Goal: Task Accomplishment & Management: Manage account settings

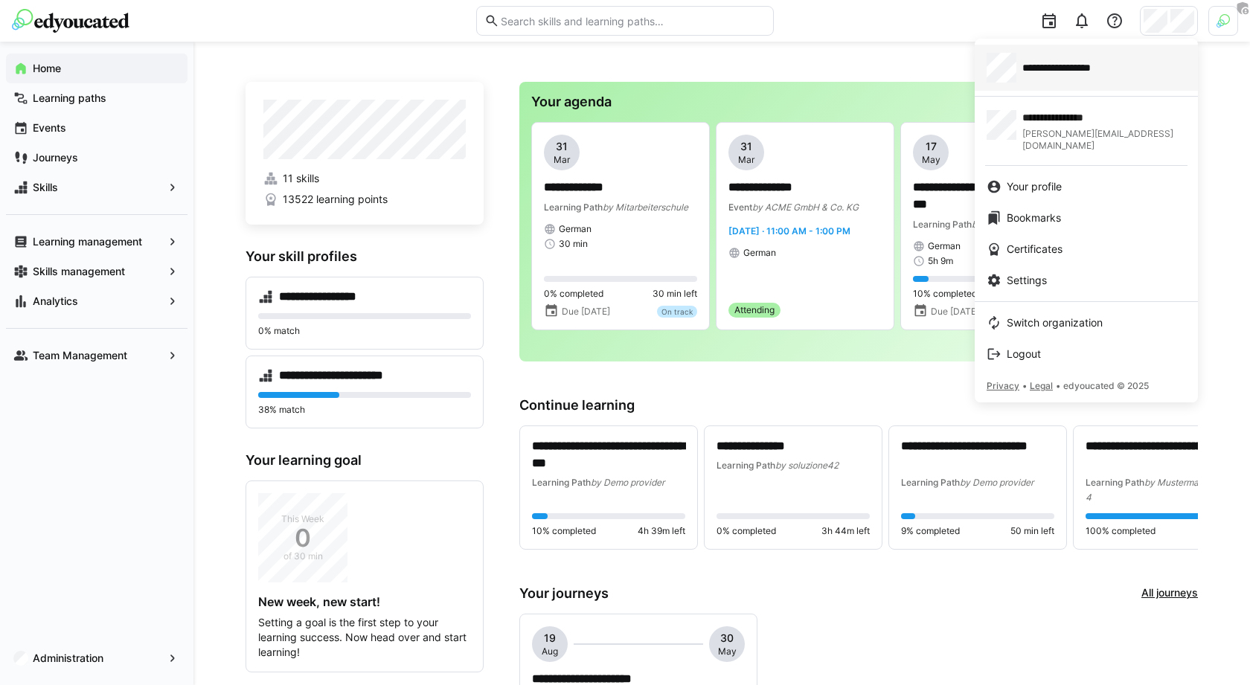
click at [1084, 55] on div "**********" at bounding box center [1086, 68] width 199 height 30
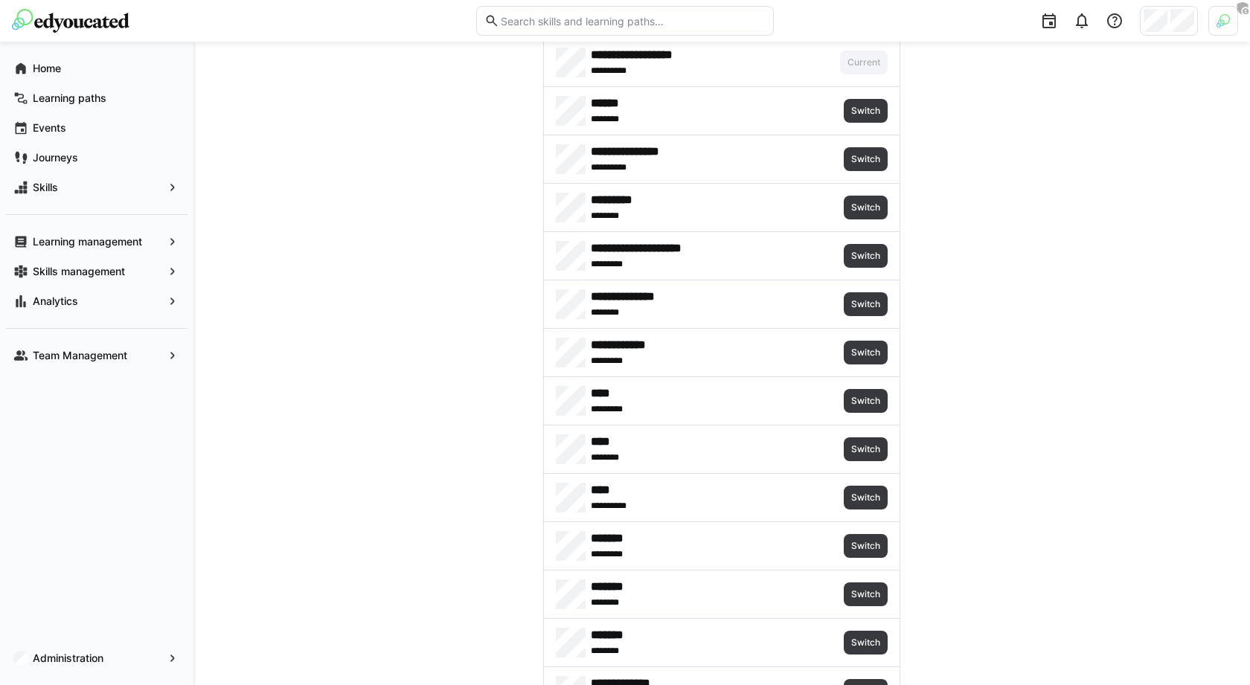
scroll to position [2022, 0]
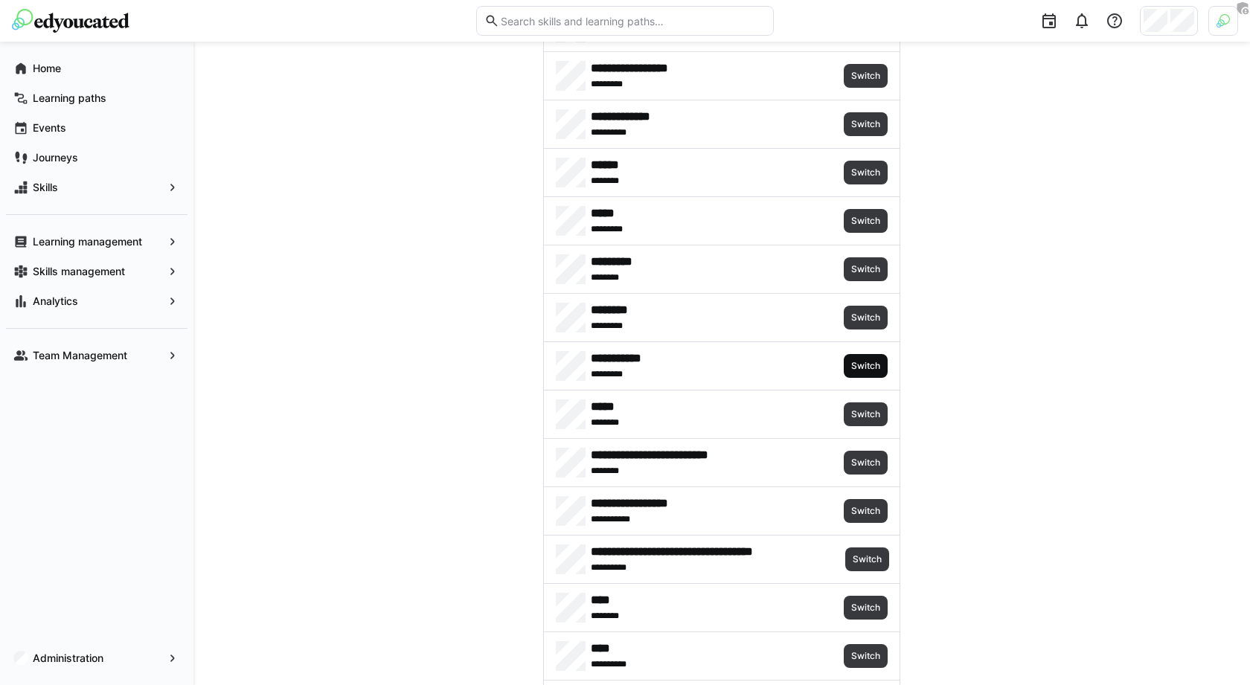
click at [867, 360] on span "Switch" at bounding box center [866, 366] width 32 height 12
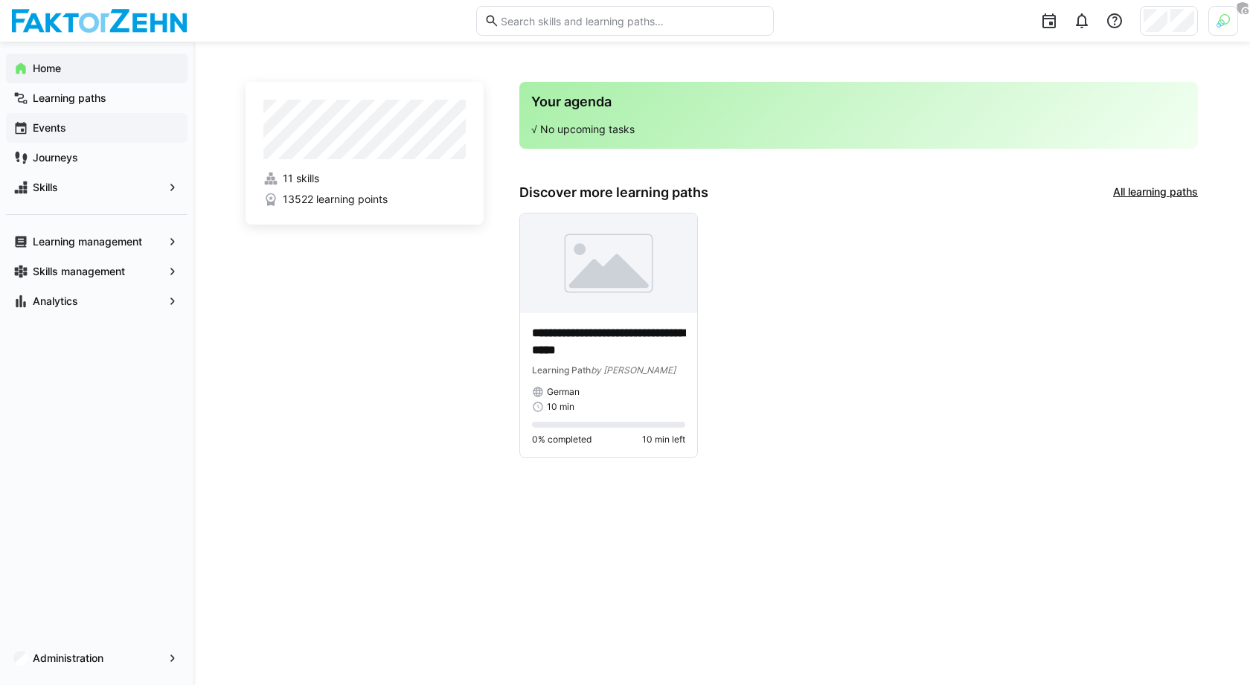
click at [75, 126] on span "Events" at bounding box center [106, 128] width 150 height 15
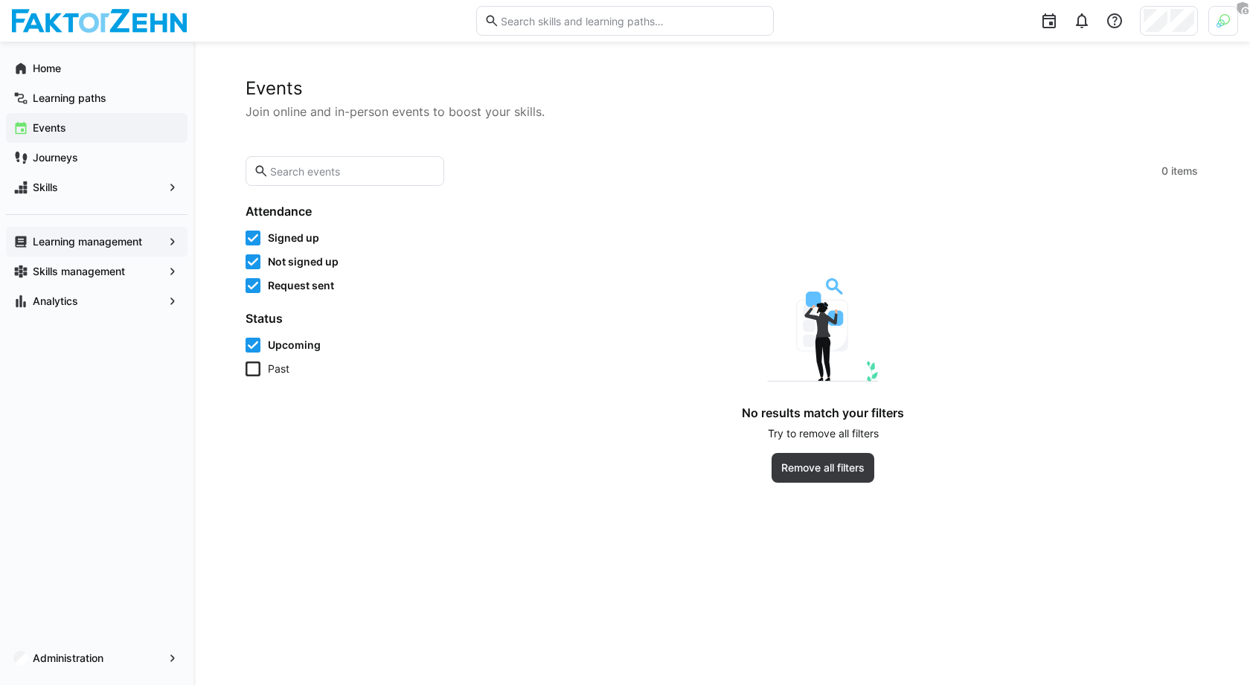
click at [106, 248] on span "Learning management" at bounding box center [97, 241] width 132 height 15
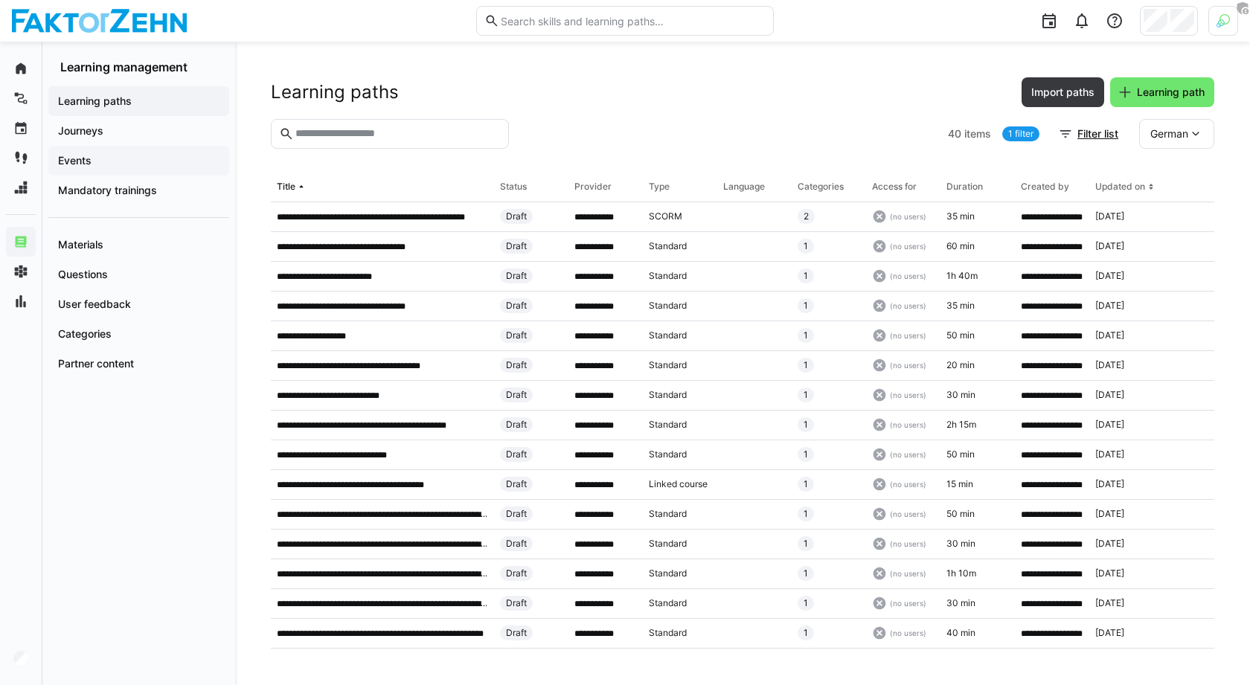
click at [128, 156] on span "Events" at bounding box center [139, 160] width 166 height 15
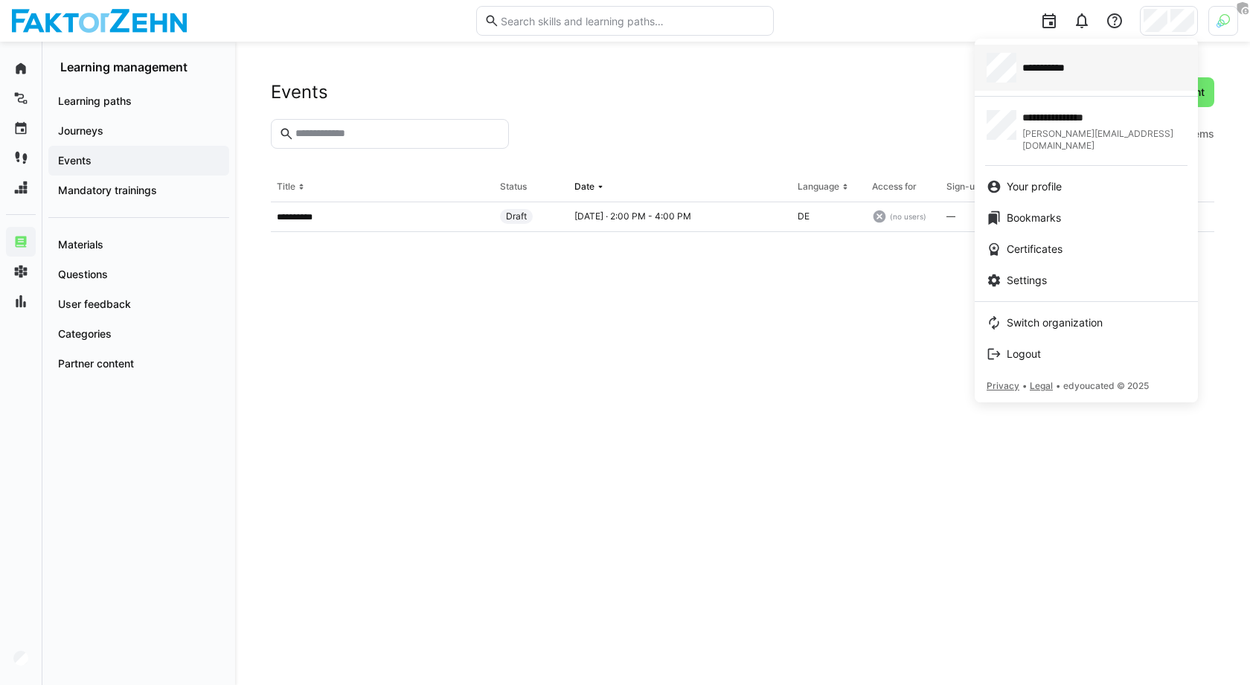
click at [1090, 67] on div "**********" at bounding box center [1086, 68] width 199 height 30
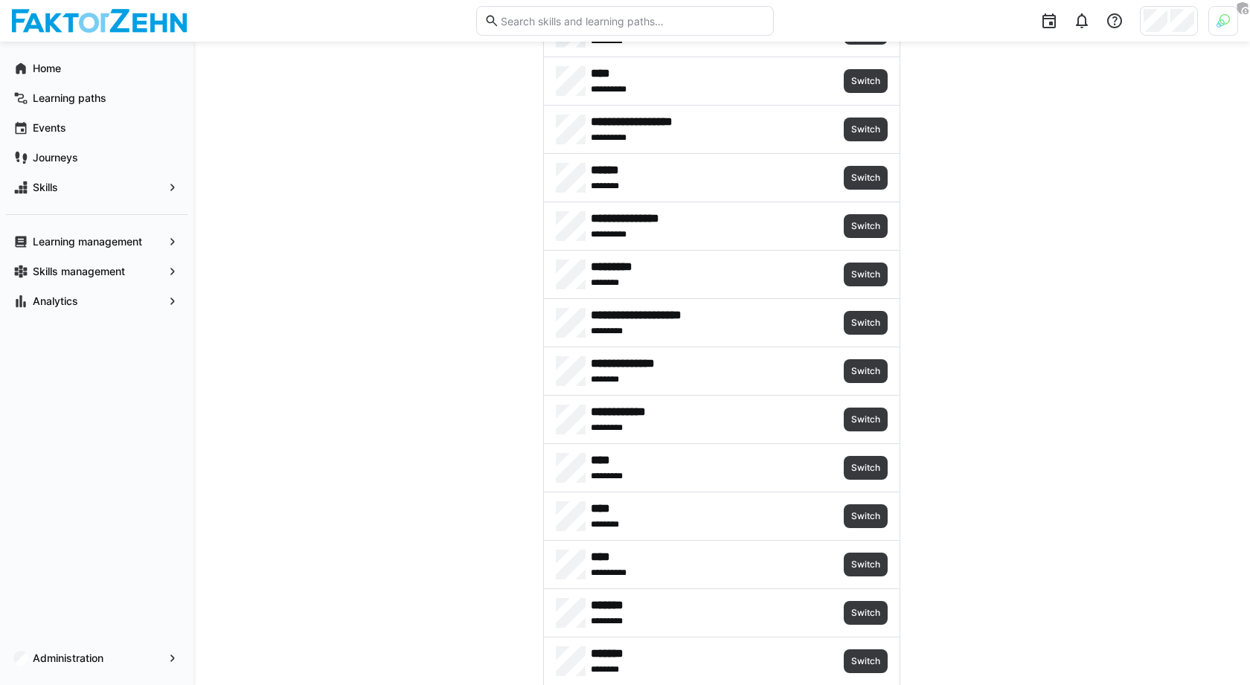
scroll to position [998, 0]
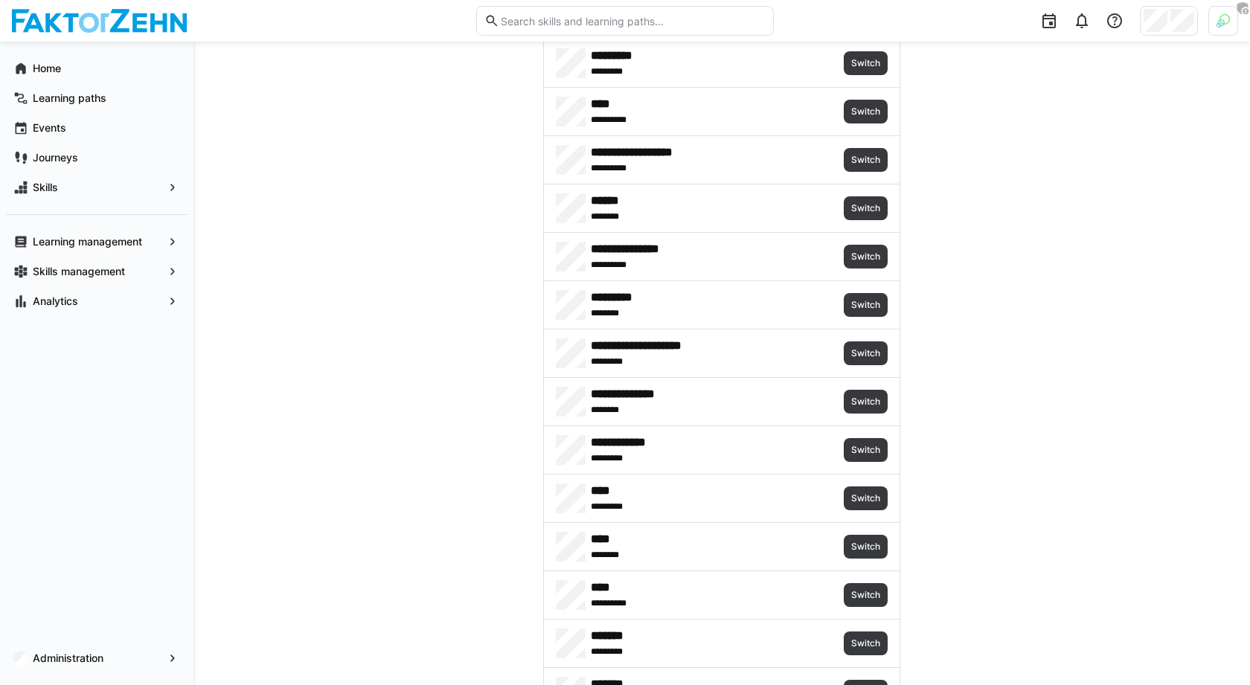
scroll to position [0, 0]
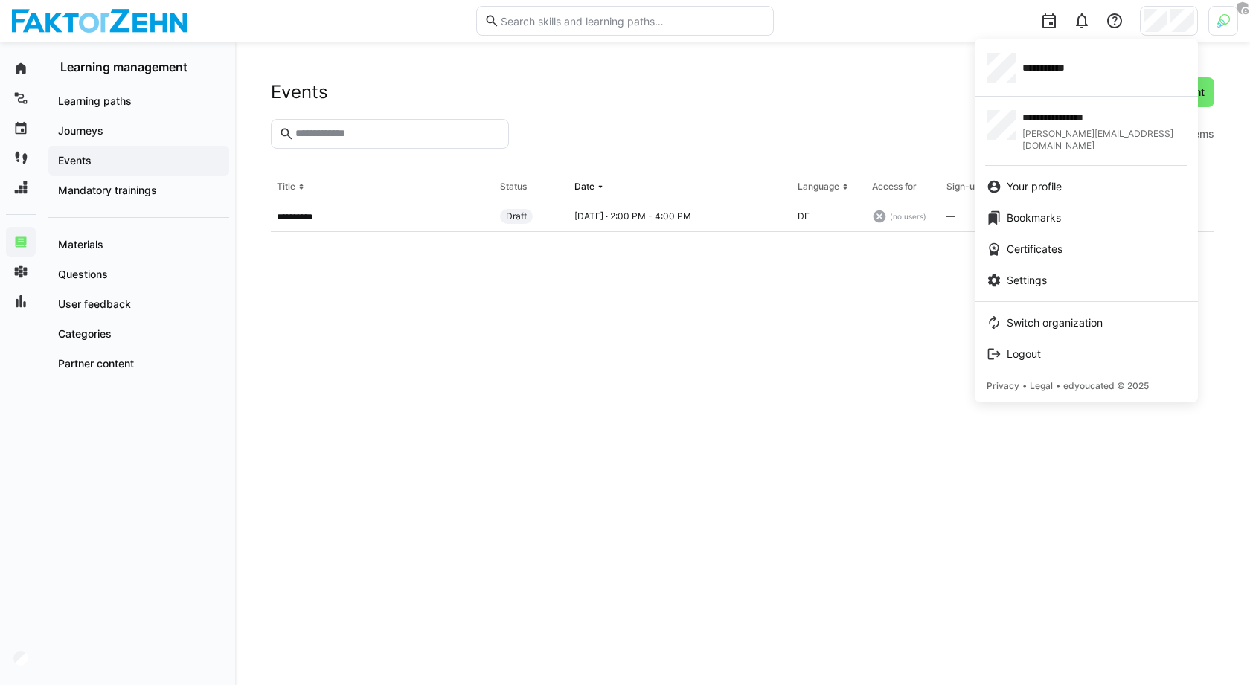
click at [1222, 24] on div at bounding box center [625, 342] width 1250 height 685
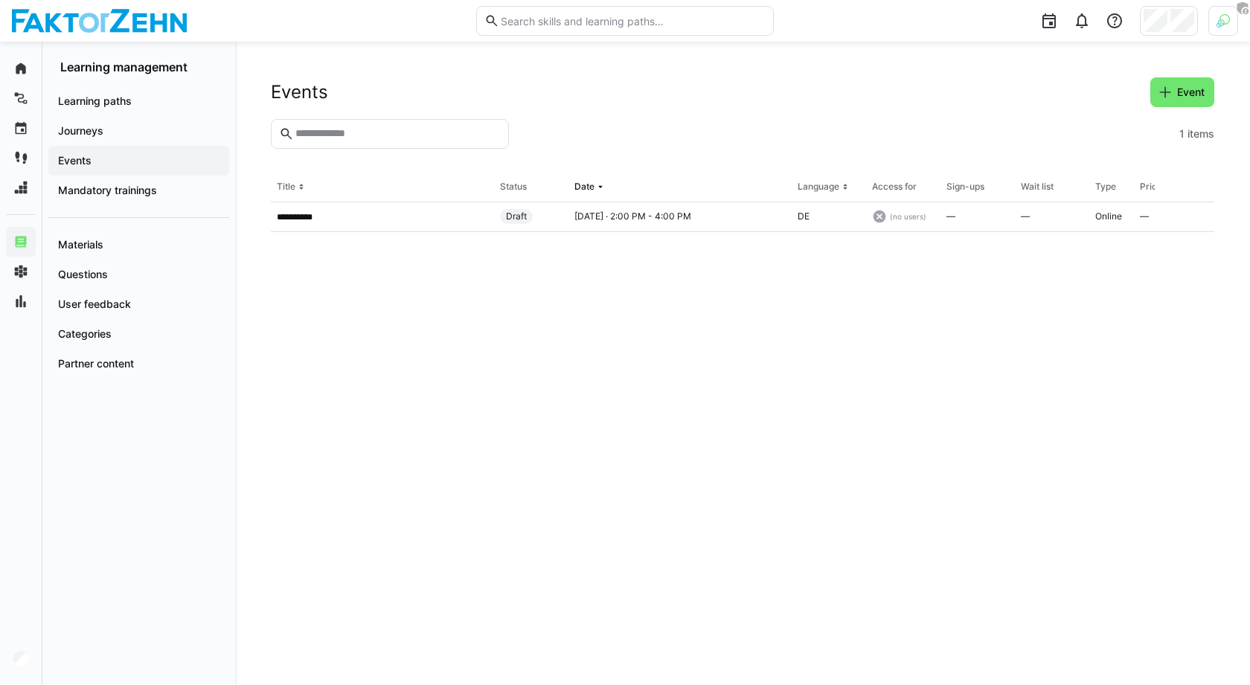
click at [1218, 22] on img at bounding box center [1223, 20] width 13 height 13
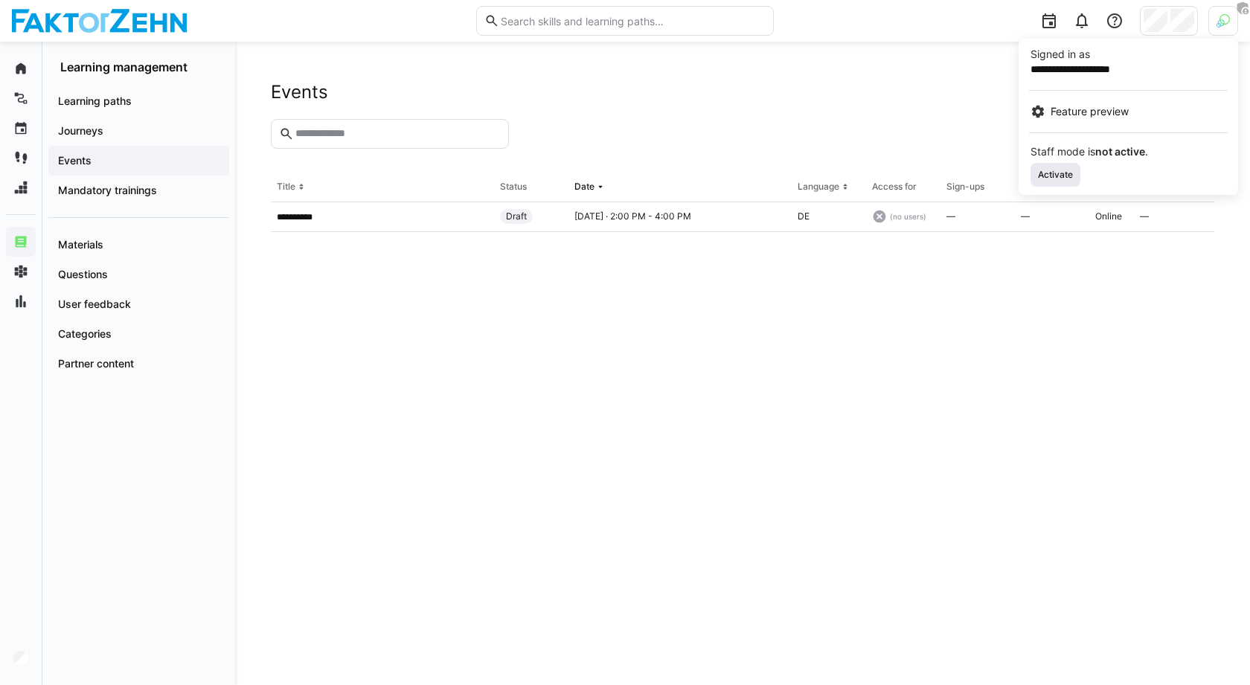
click at [1056, 174] on span "Activate" at bounding box center [1056, 175] width 38 height 12
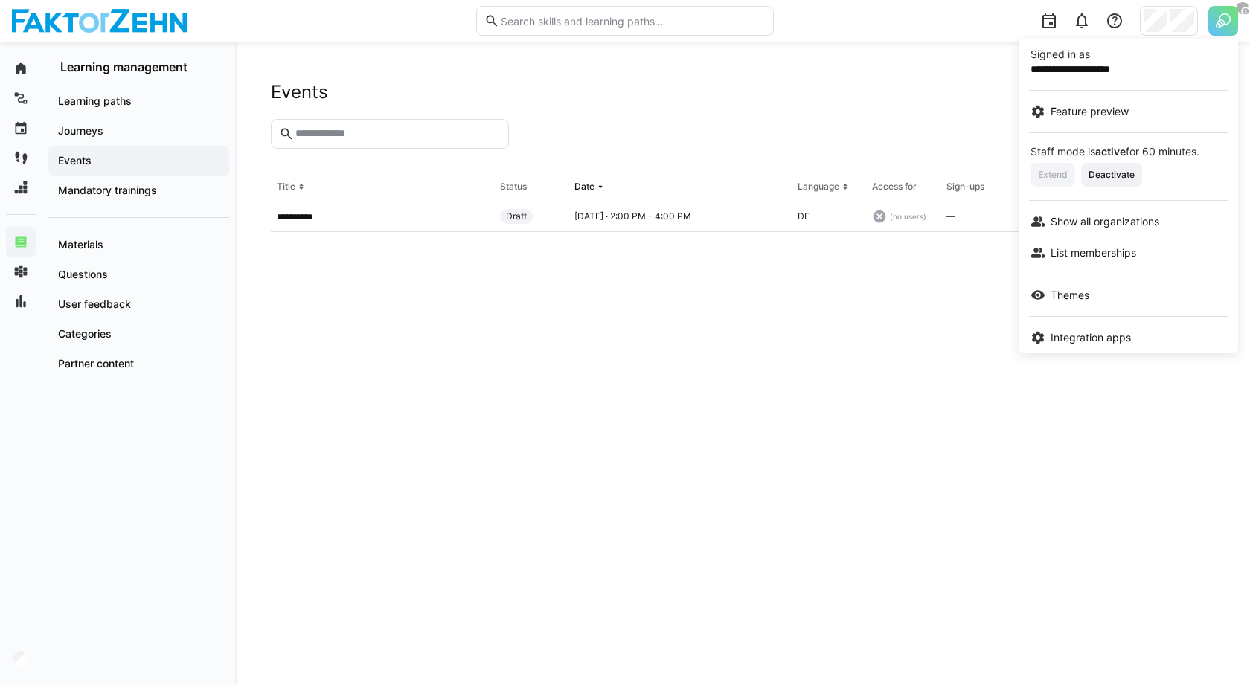
click at [889, 277] on div at bounding box center [625, 342] width 1250 height 685
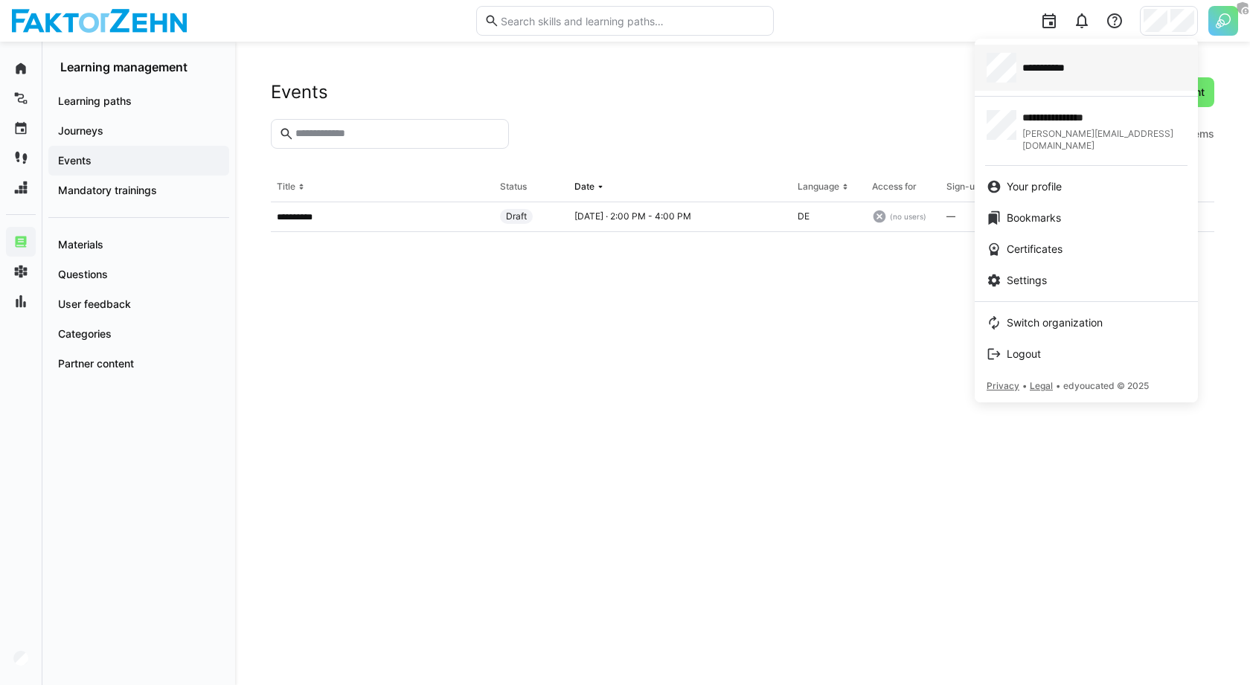
click at [1053, 71] on span "**********" at bounding box center [1053, 67] width 60 height 15
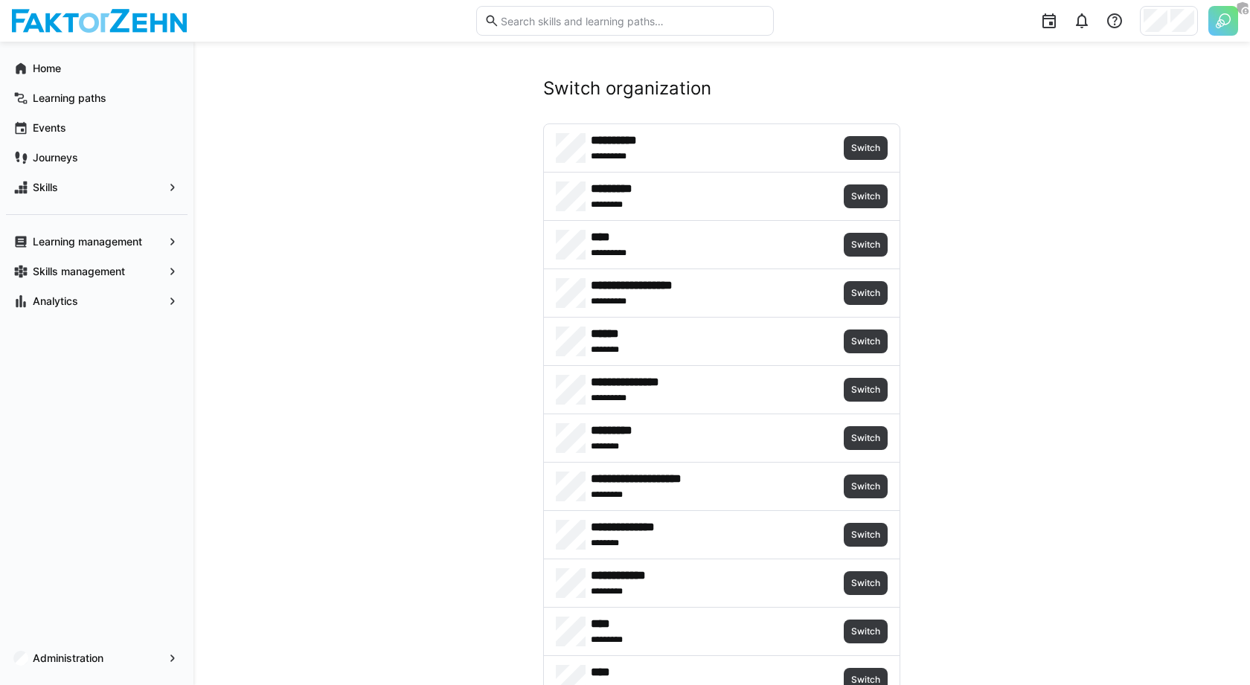
scroll to position [998, 0]
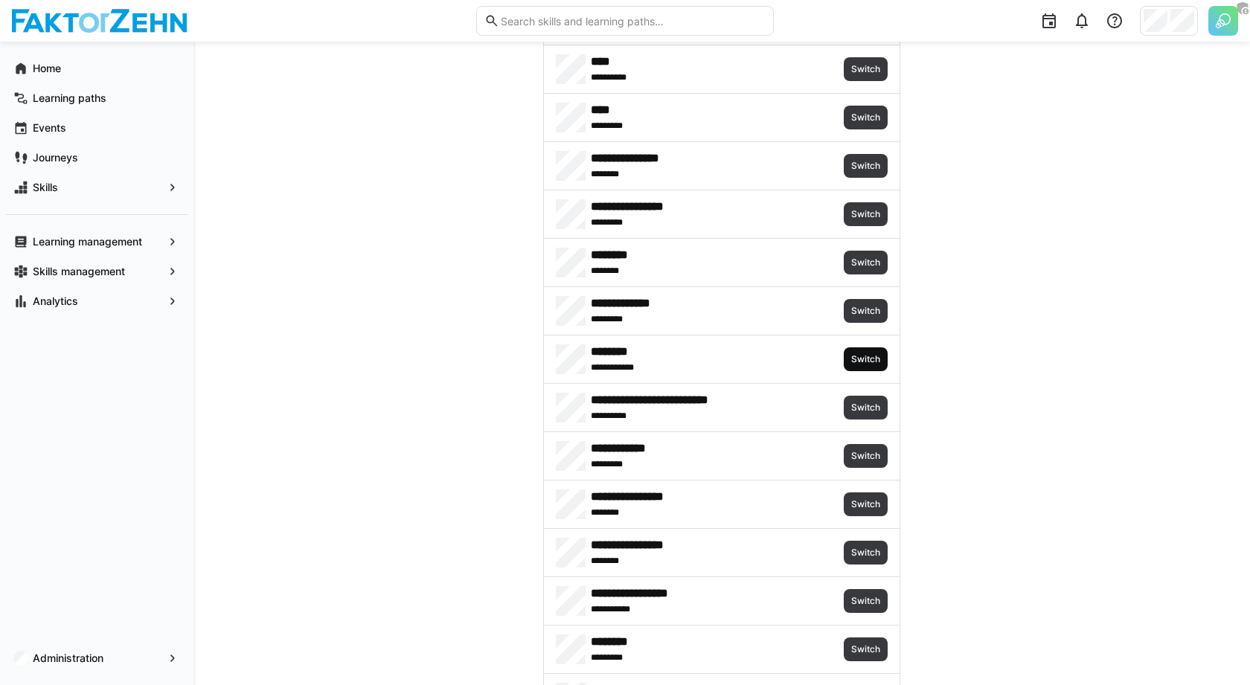
click at [868, 353] on span "Switch" at bounding box center [866, 359] width 32 height 12
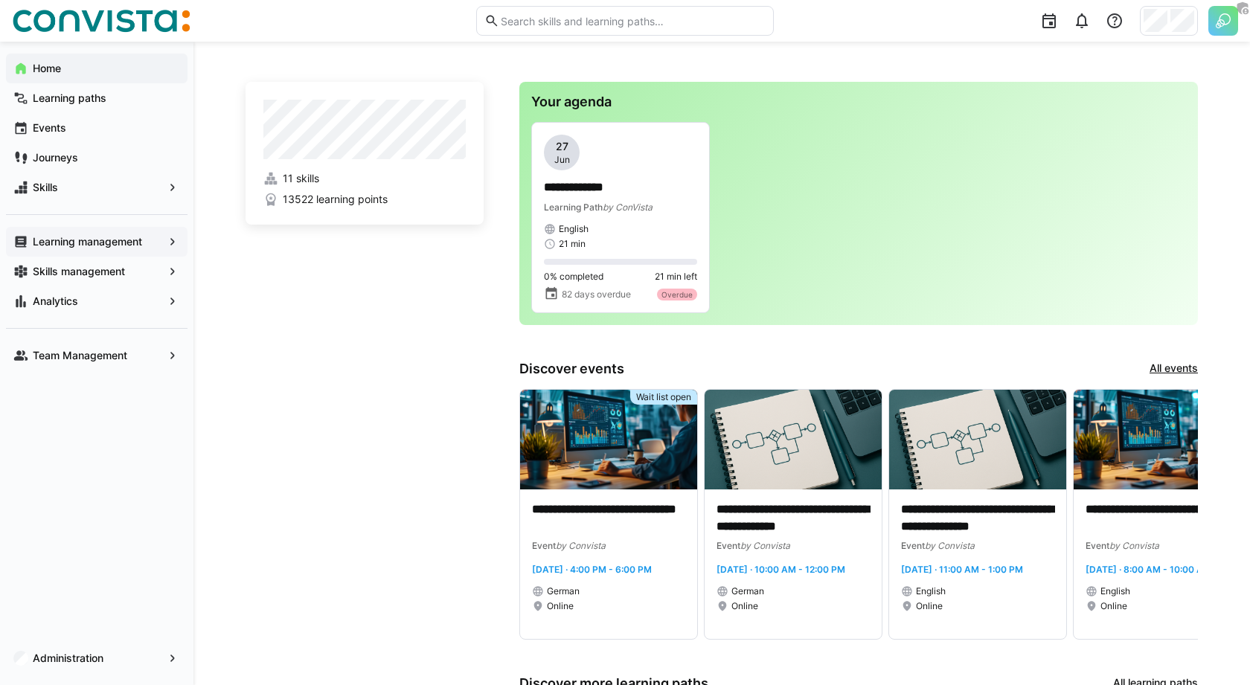
click at [129, 229] on div "Learning management" at bounding box center [97, 242] width 182 height 30
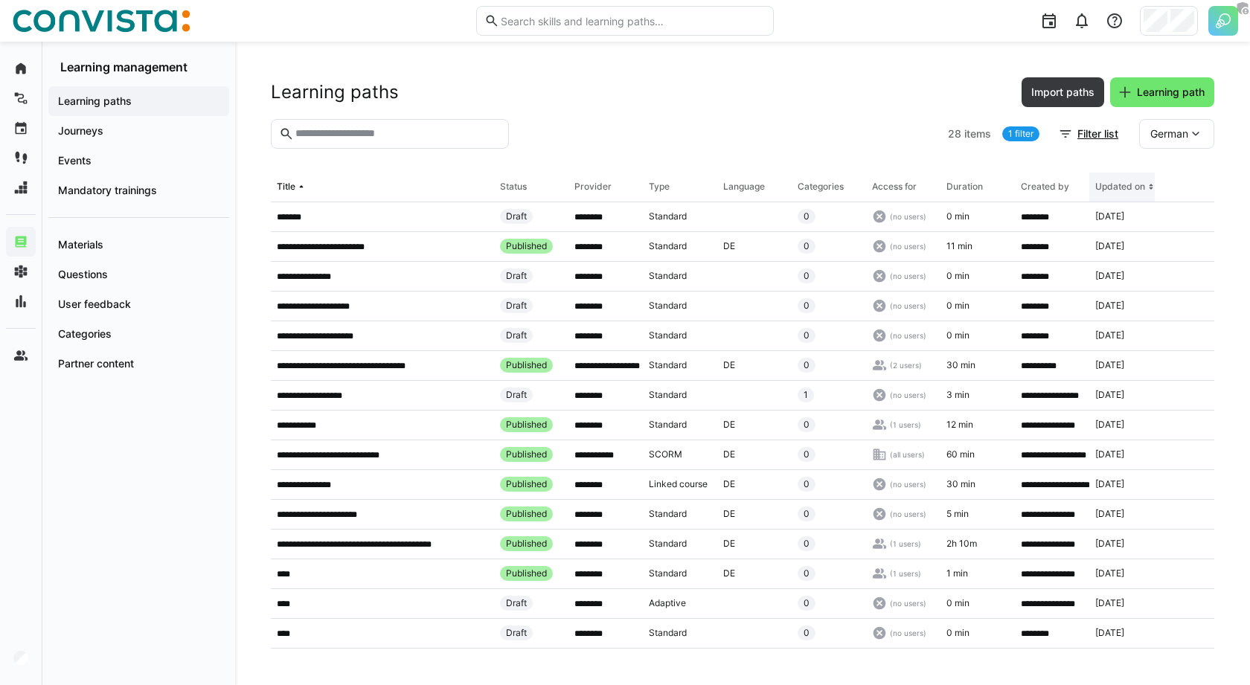
click at [1117, 182] on div "Updated on" at bounding box center [1120, 187] width 50 height 12
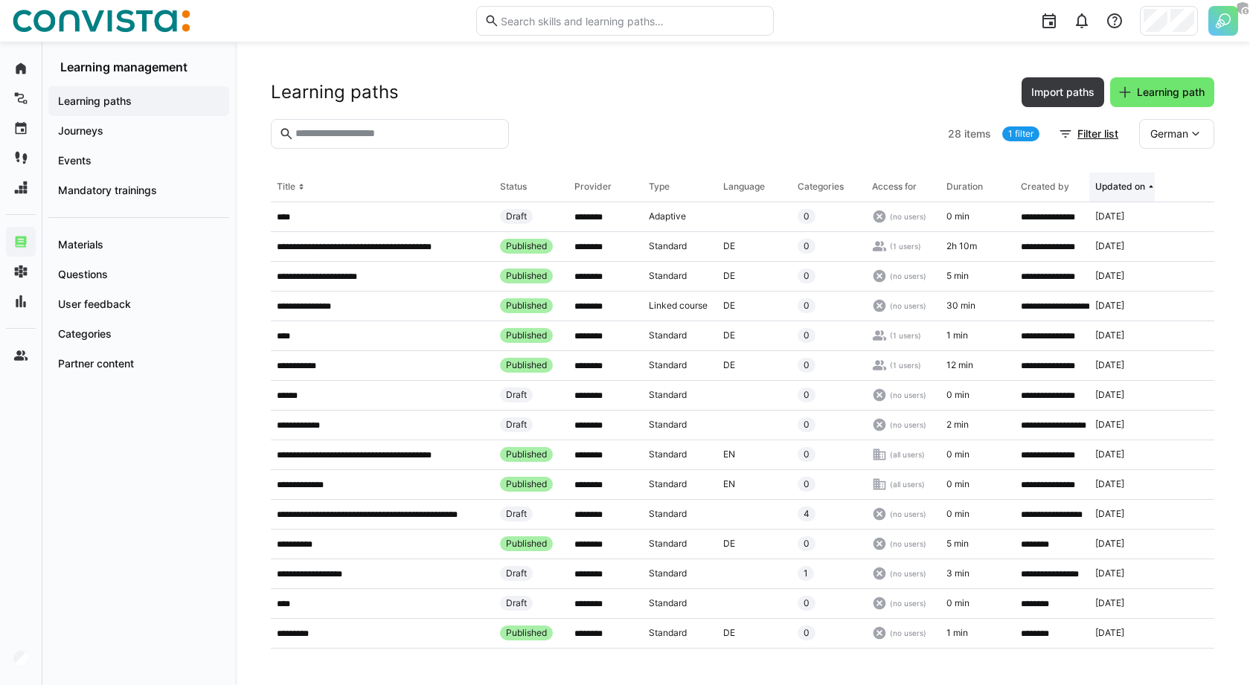
click at [1117, 182] on div "Updated on" at bounding box center [1120, 187] width 50 height 12
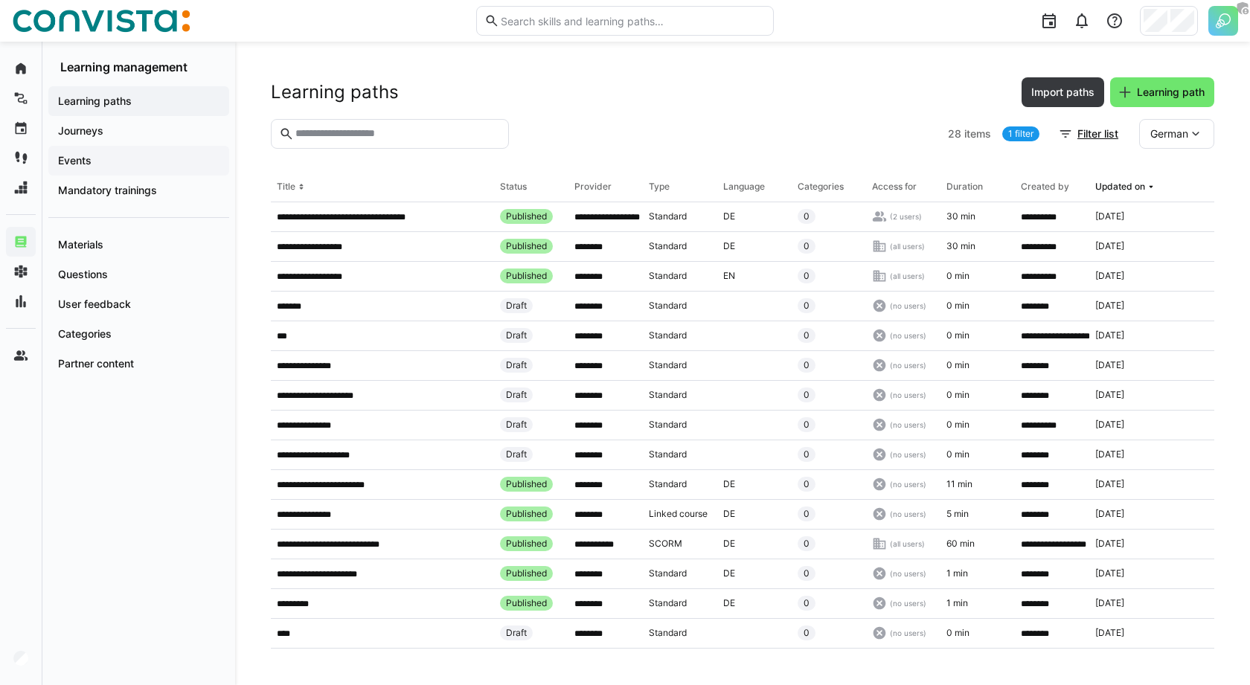
click at [141, 163] on span "Events" at bounding box center [139, 160] width 166 height 15
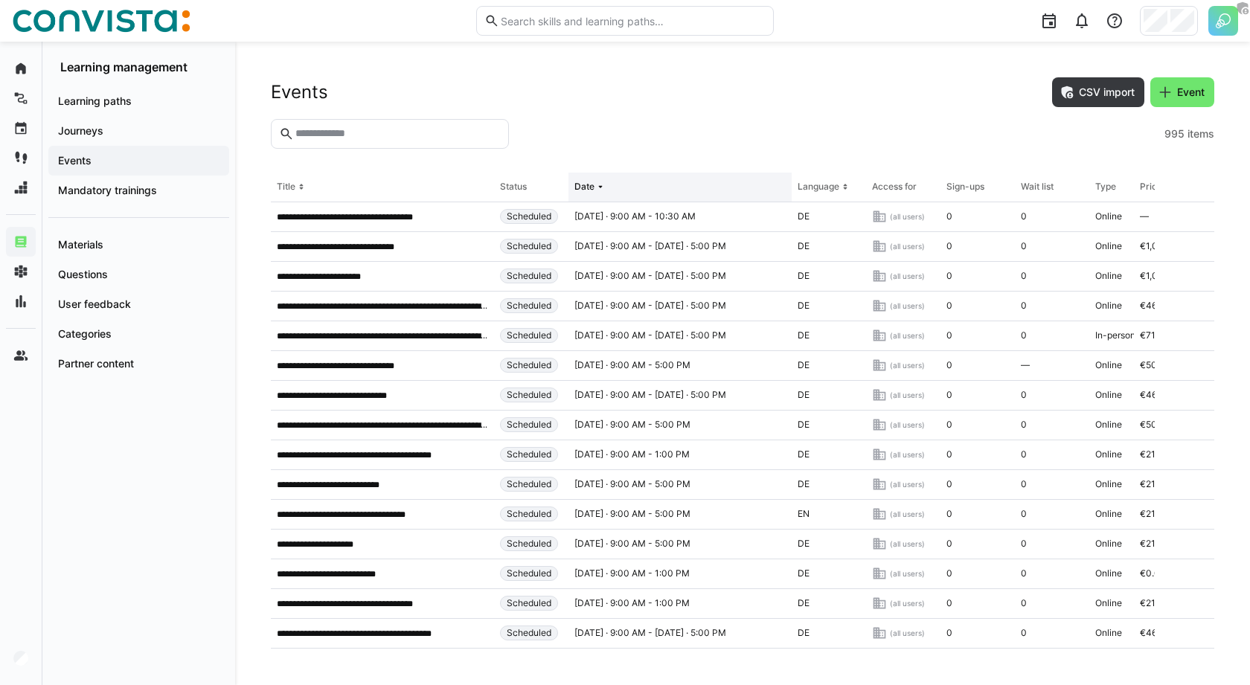
click at [676, 179] on th "Date" at bounding box center [680, 188] width 223 height 30
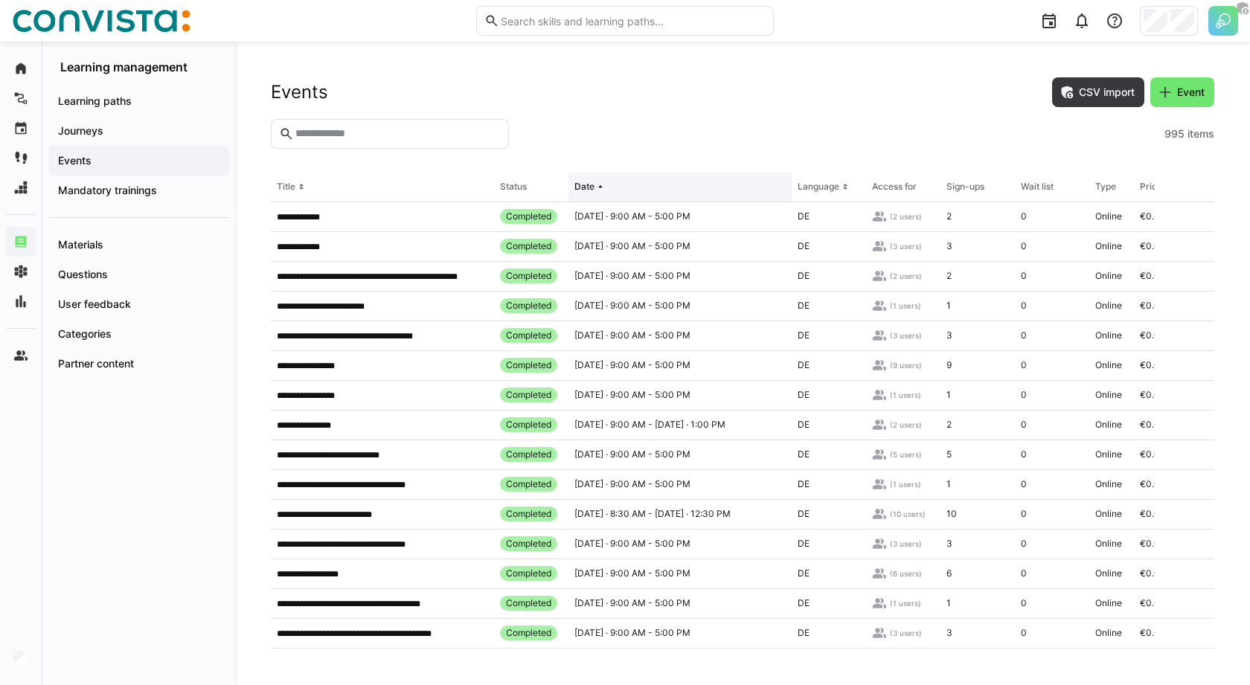
click at [676, 179] on th "Date" at bounding box center [680, 188] width 223 height 30
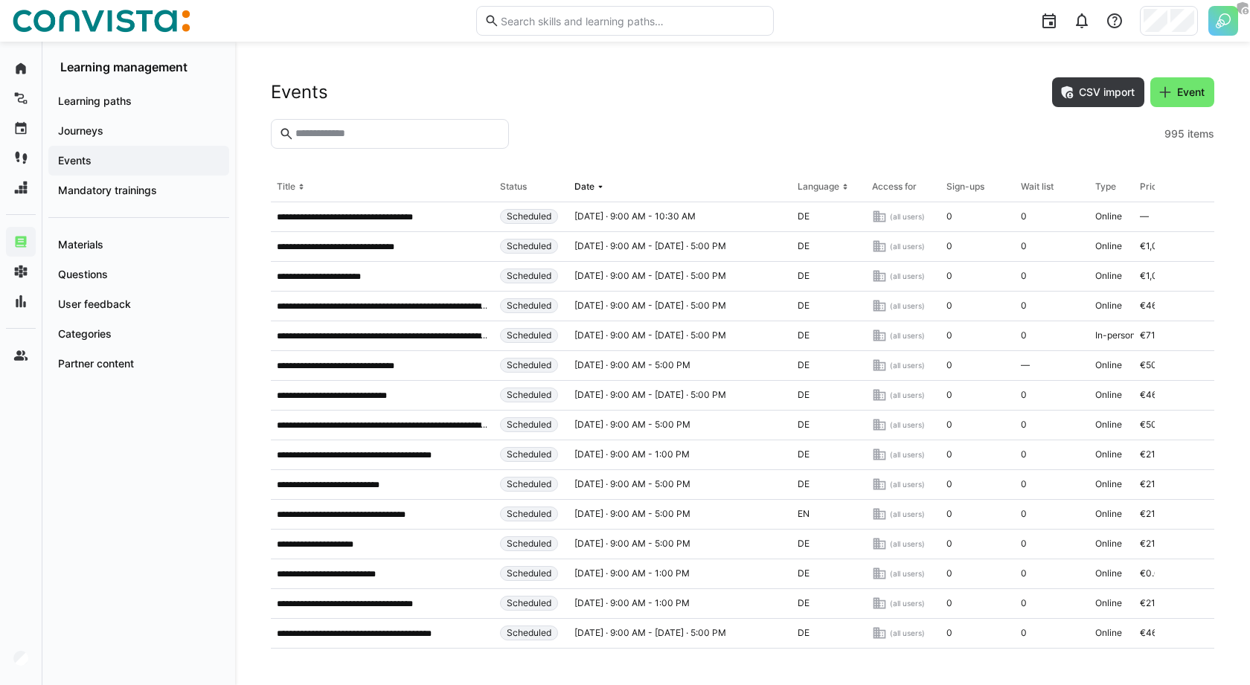
click at [966, 188] on div "Sign-ups" at bounding box center [966, 187] width 38 height 12
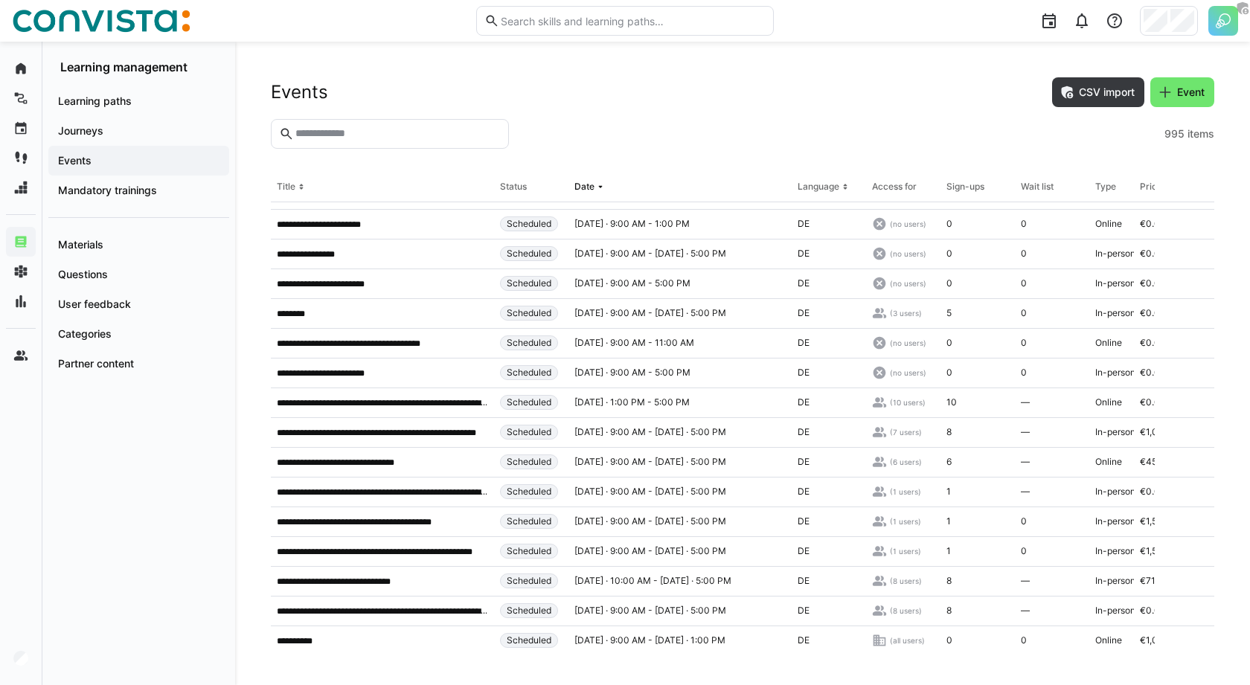
scroll to position [4639, 0]
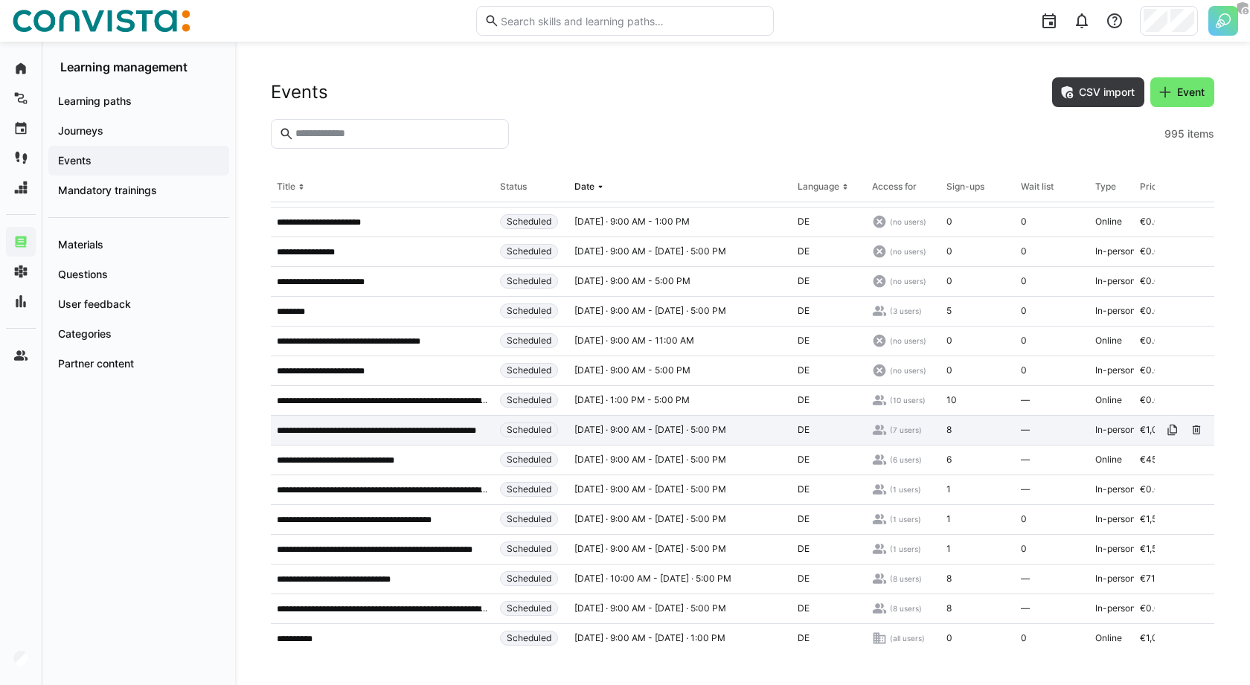
click at [406, 430] on p "**********" at bounding box center [382, 431] width 211 height 12
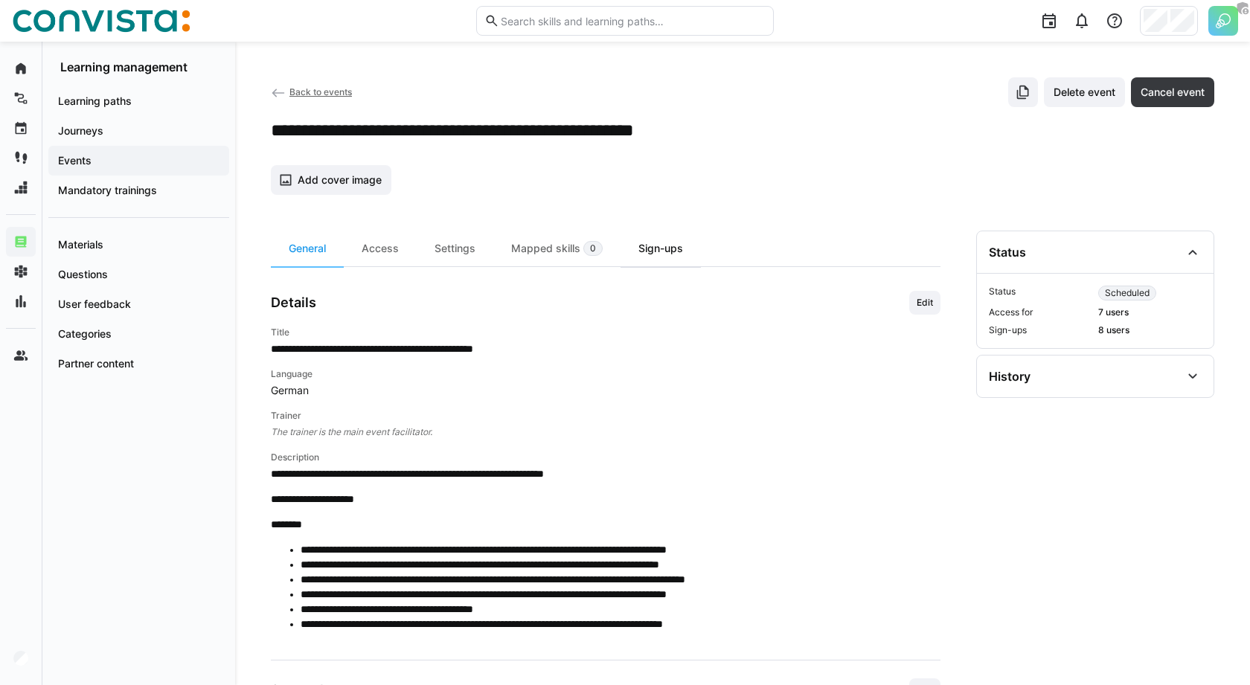
click at [634, 257] on div "Sign-ups" at bounding box center [661, 249] width 80 height 36
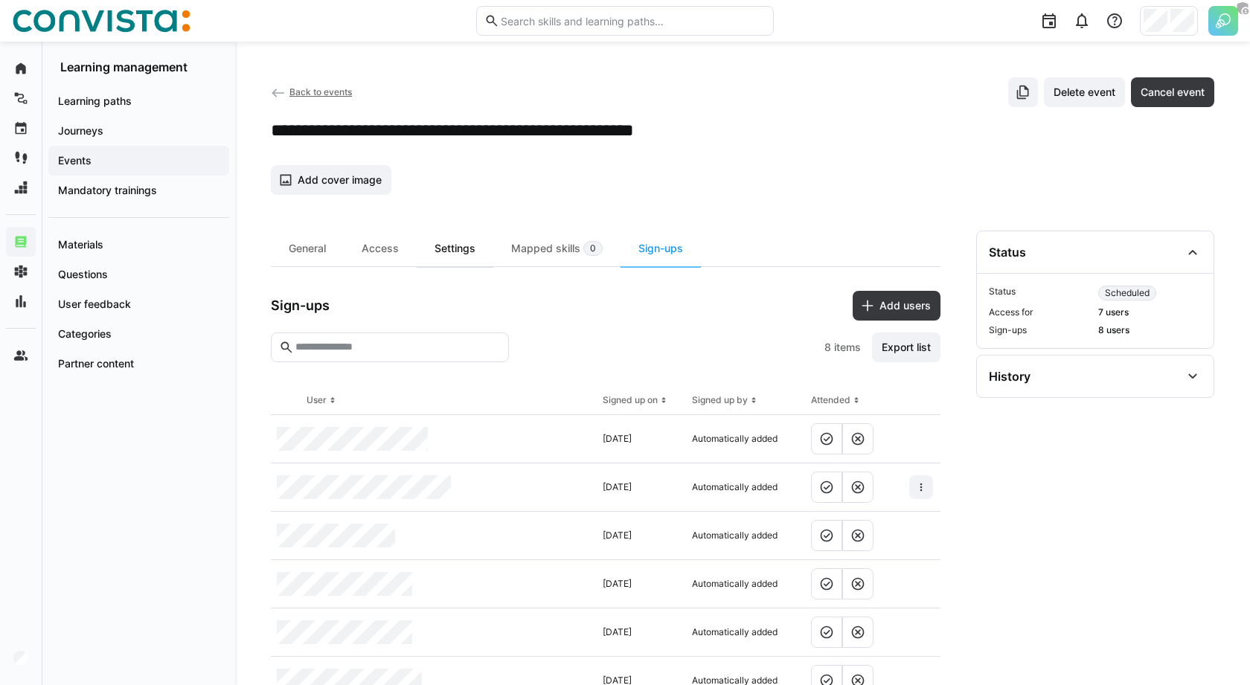
click at [466, 259] on div "Settings" at bounding box center [455, 249] width 77 height 36
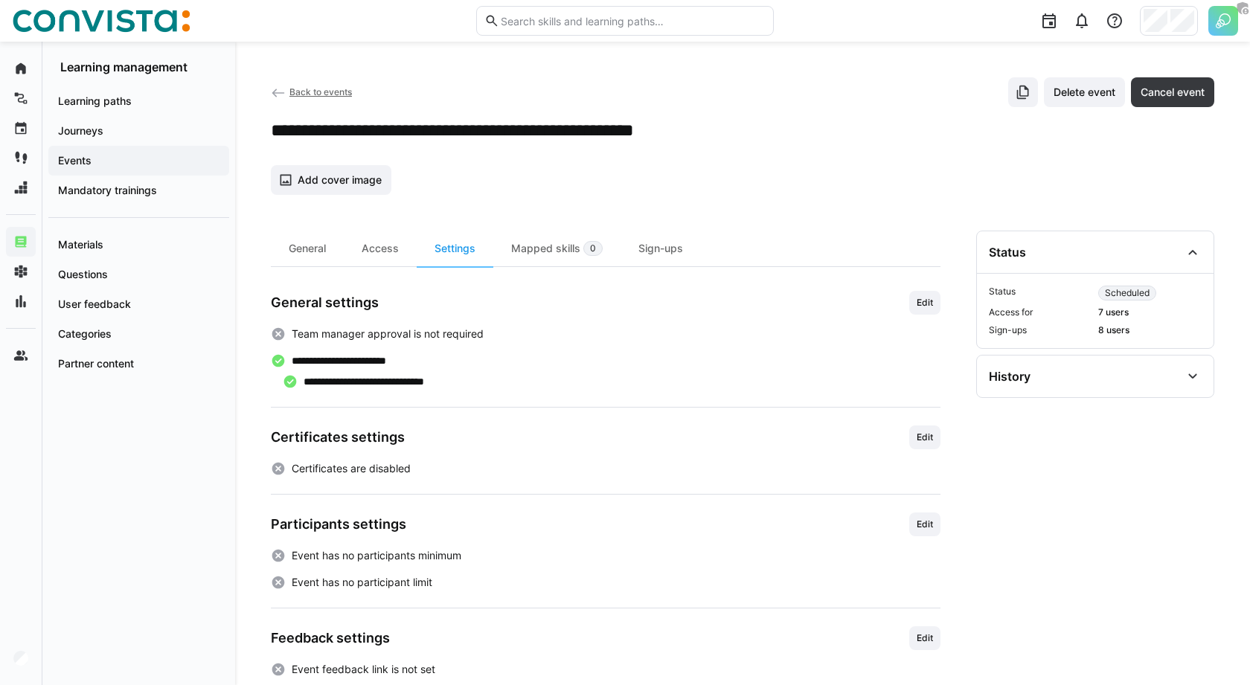
scroll to position [22, 0]
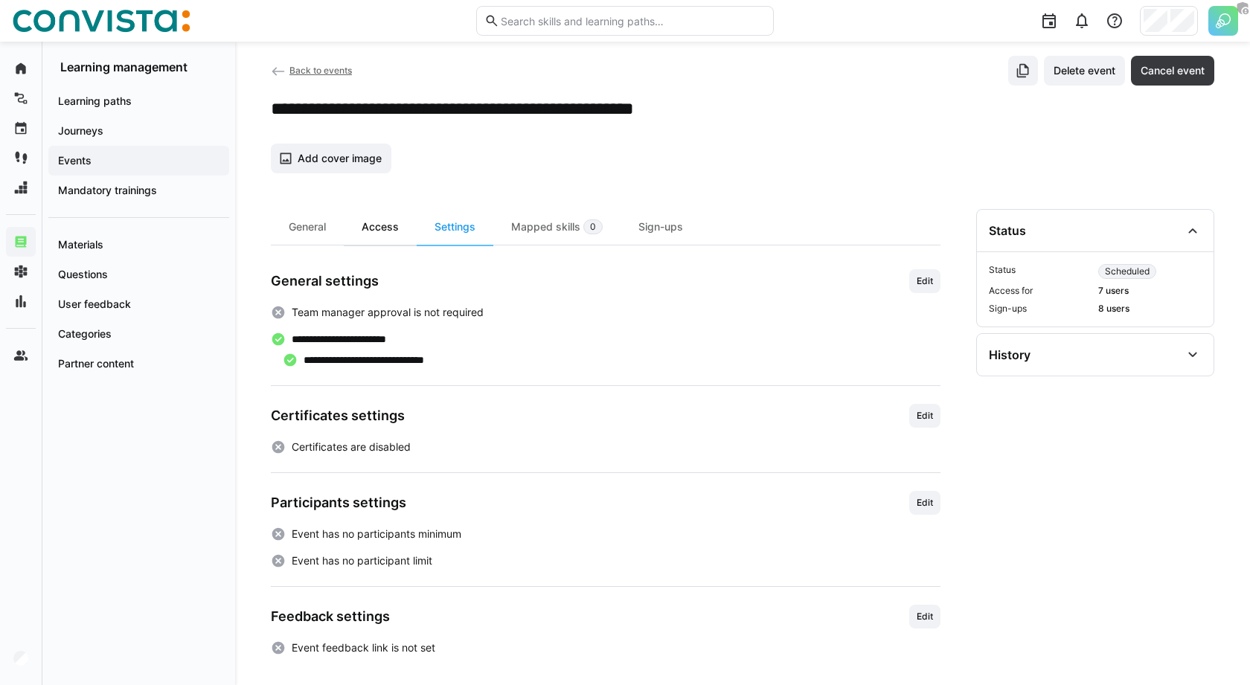
click at [396, 224] on div "Access" at bounding box center [380, 227] width 73 height 36
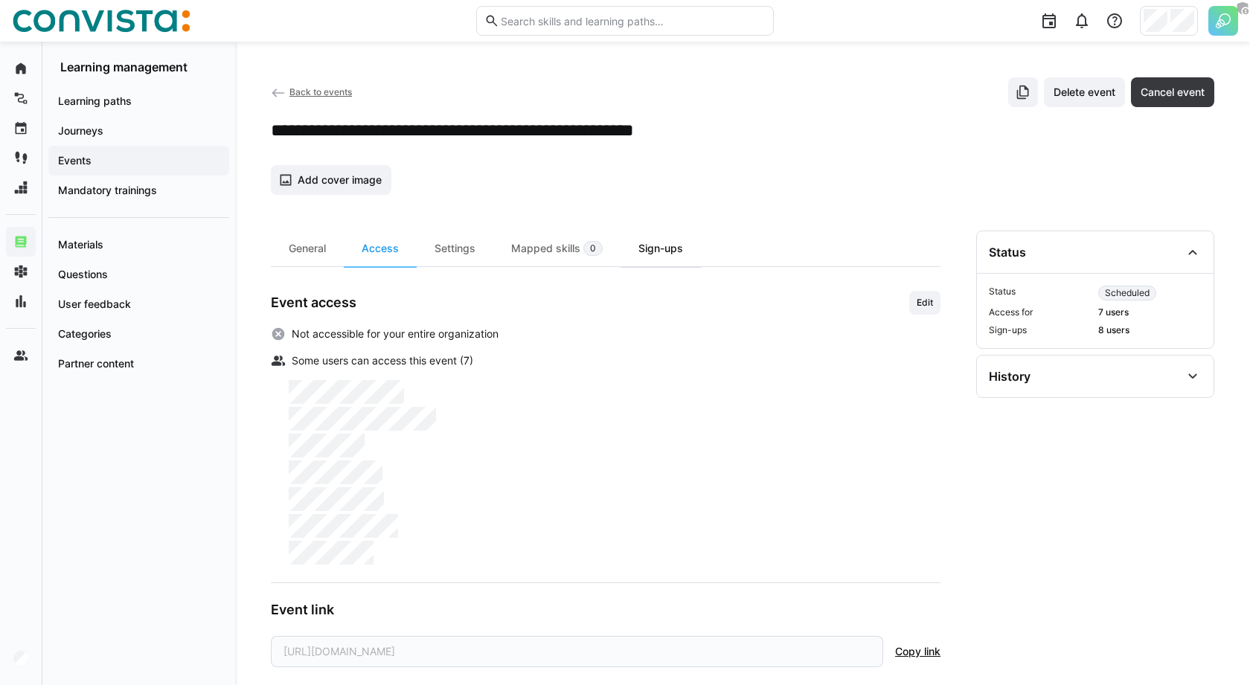
click at [630, 257] on div "Sign-ups" at bounding box center [661, 249] width 80 height 36
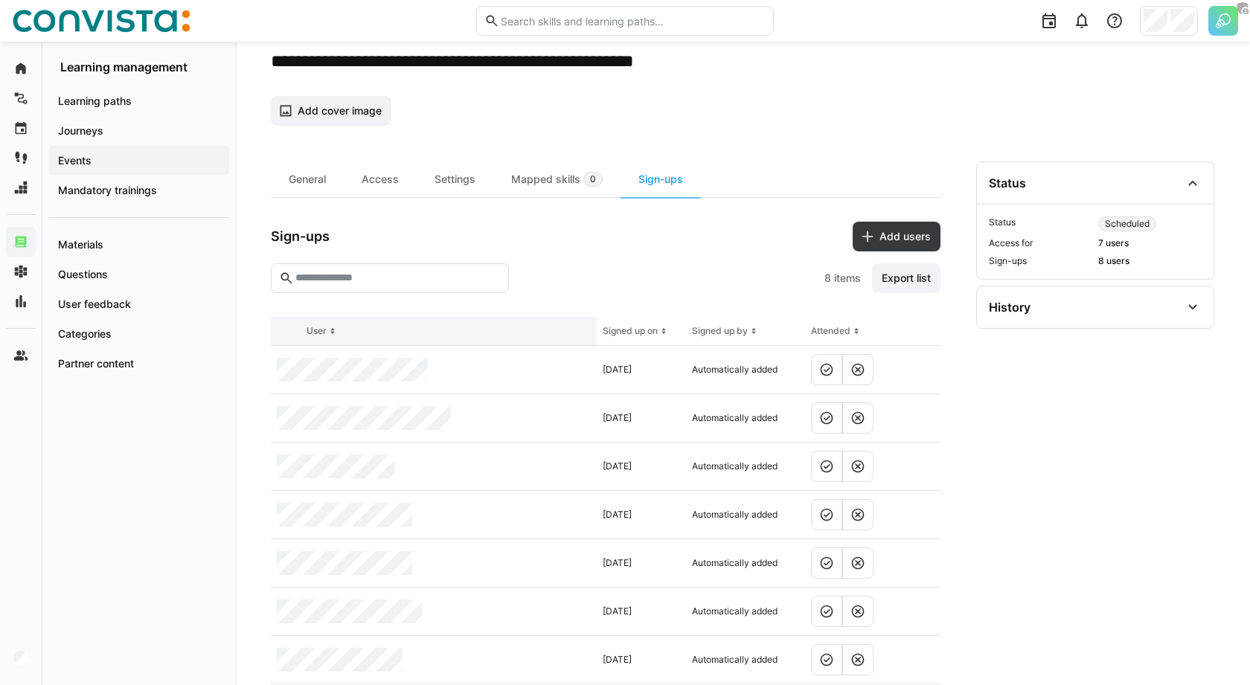
scroll to position [147, 0]
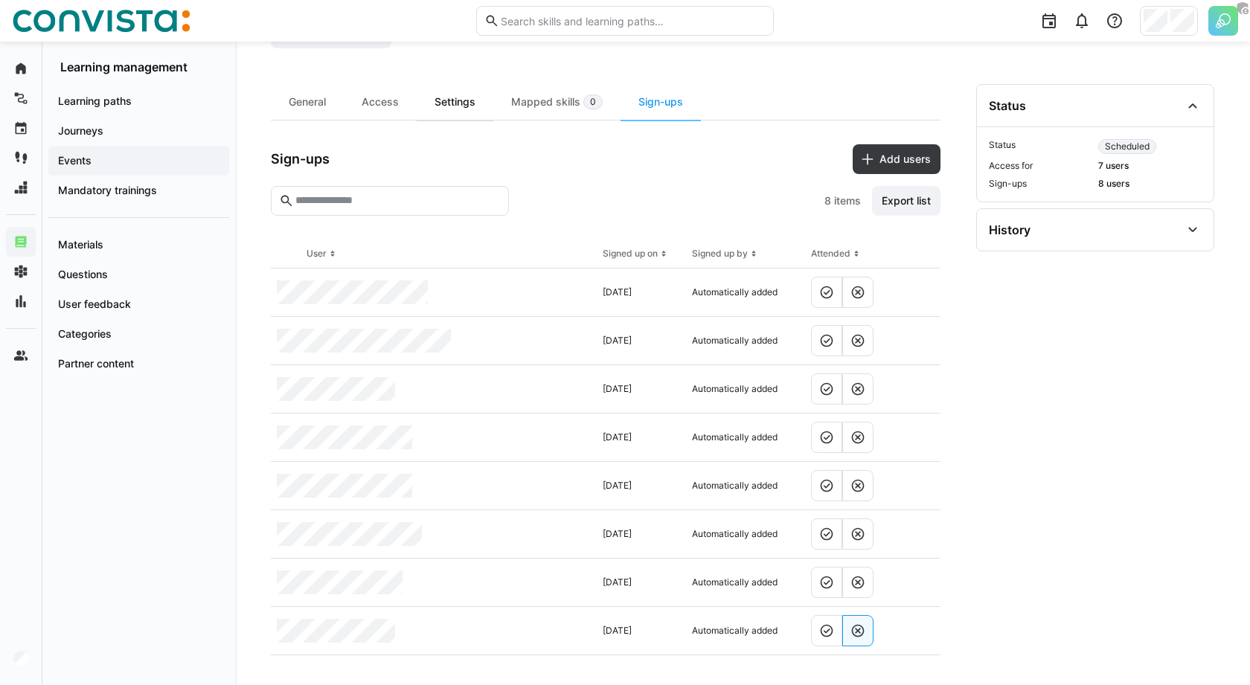
click at [476, 103] on div "Settings" at bounding box center [455, 102] width 77 height 36
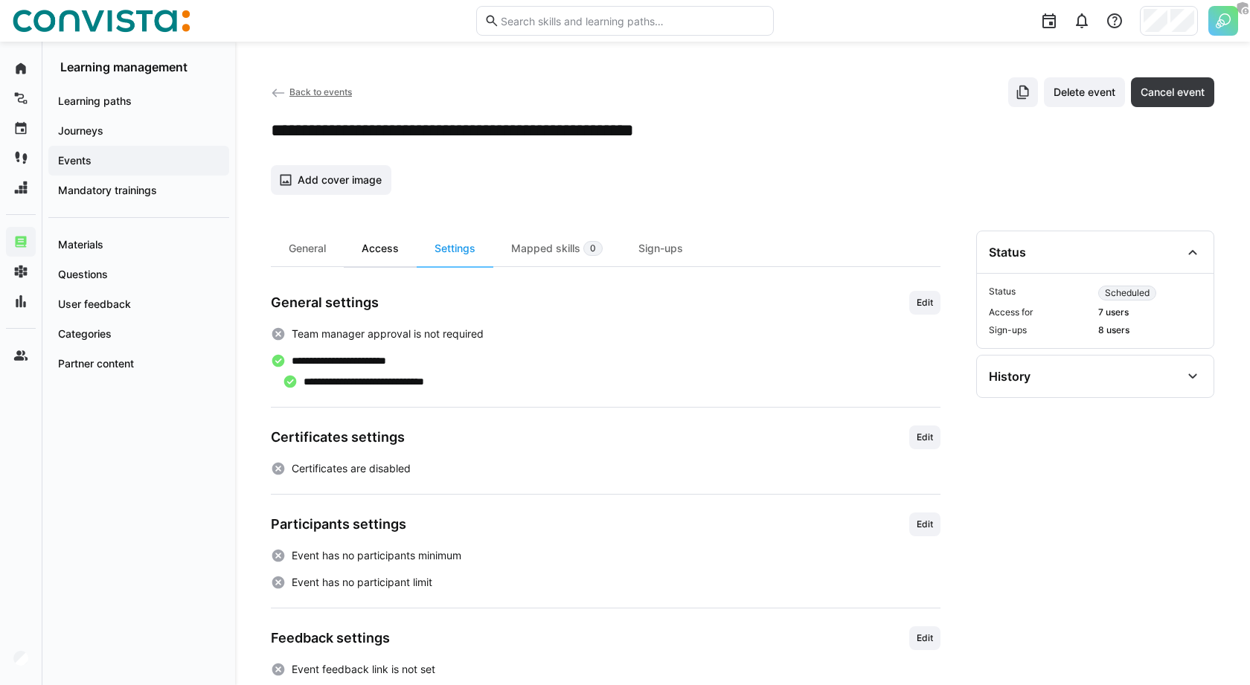
click at [390, 262] on div "Access" at bounding box center [380, 249] width 73 height 36
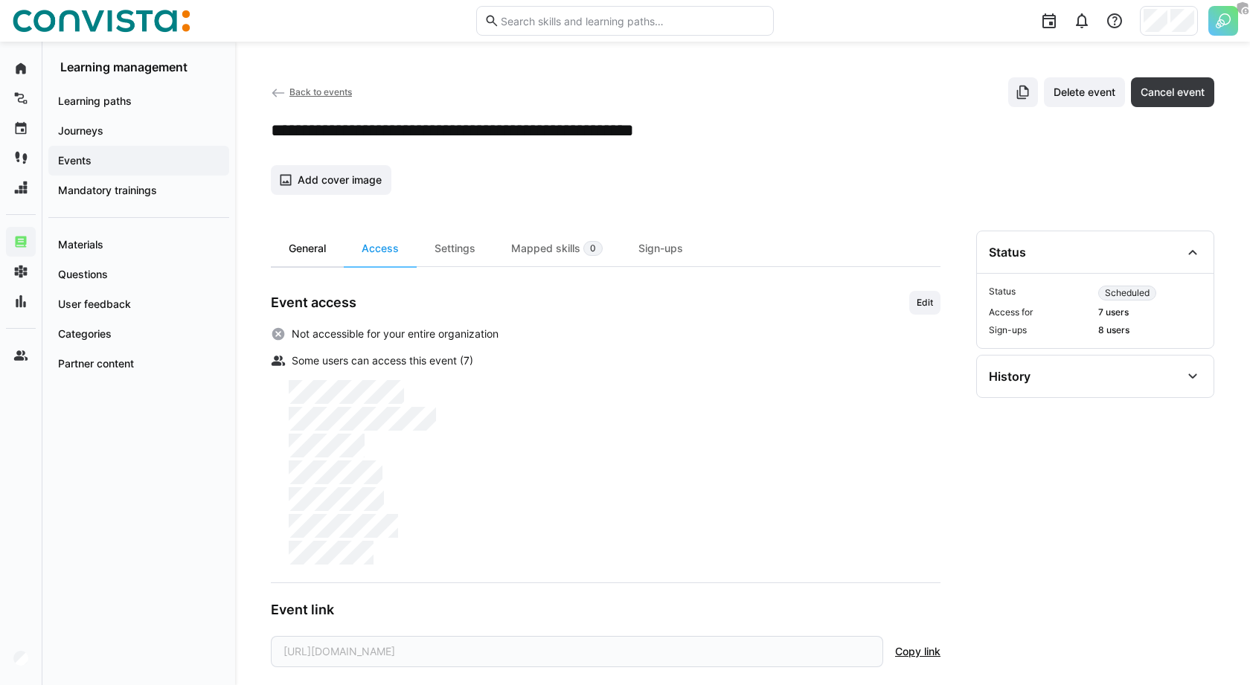
click at [321, 260] on div "General" at bounding box center [307, 249] width 73 height 36
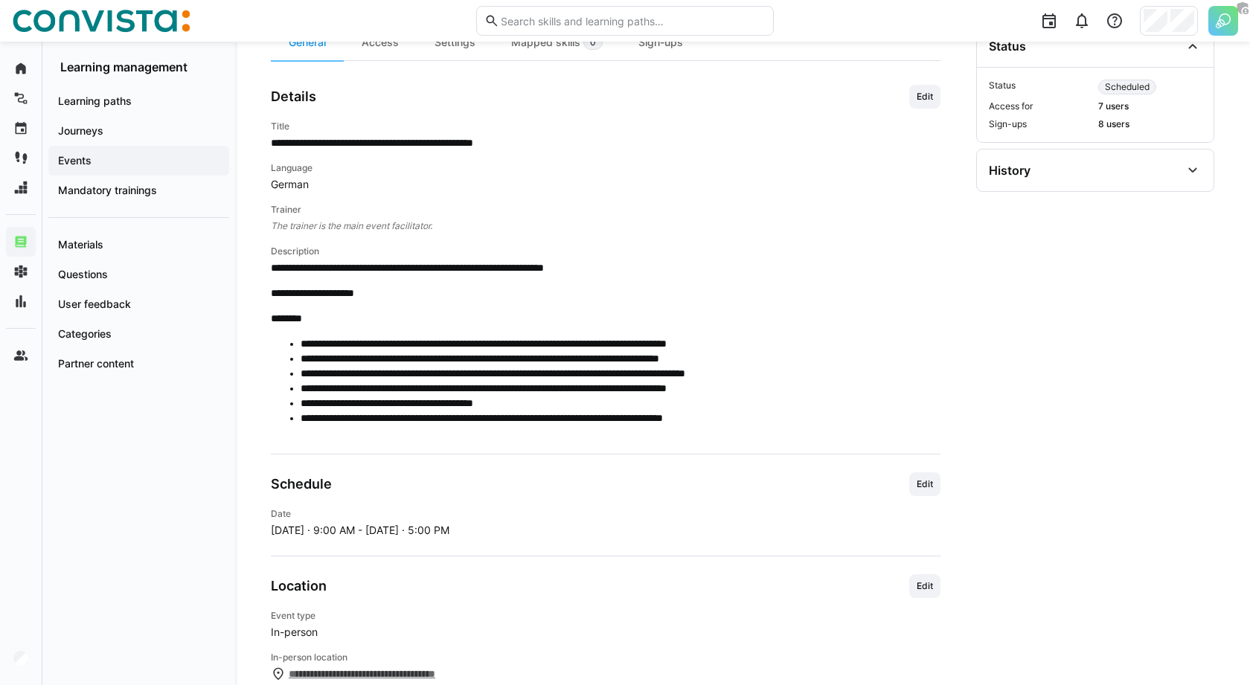
scroll to position [376, 0]
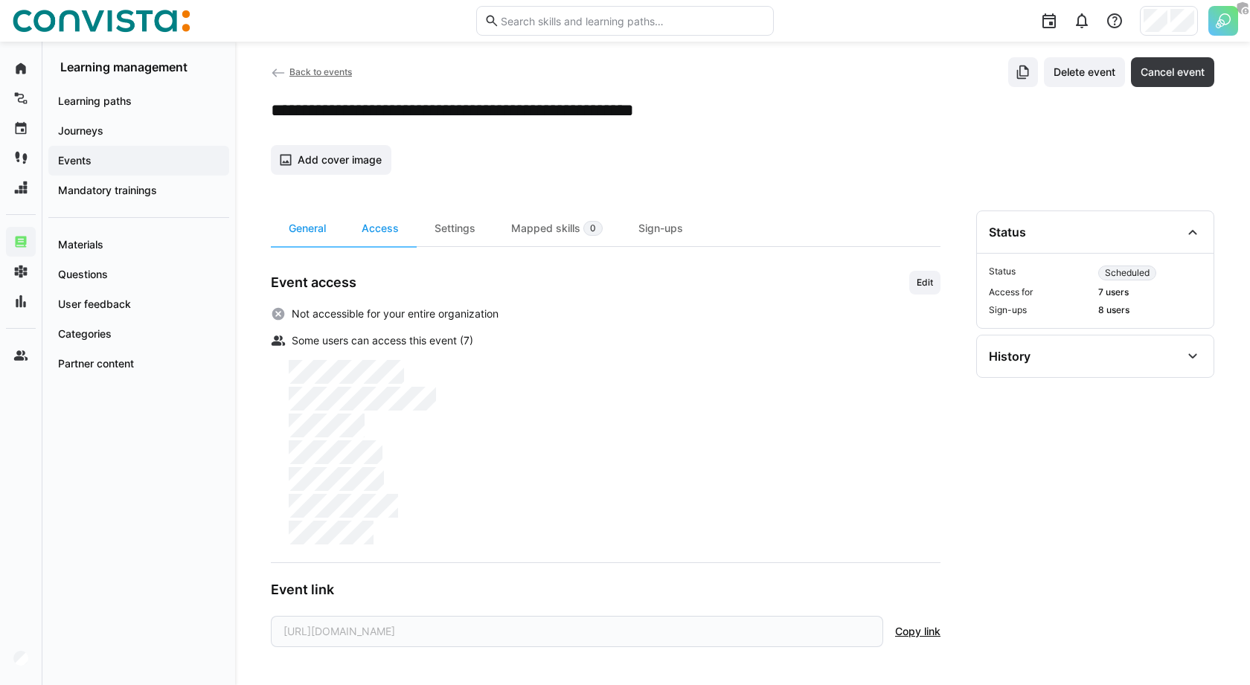
scroll to position [2, 0]
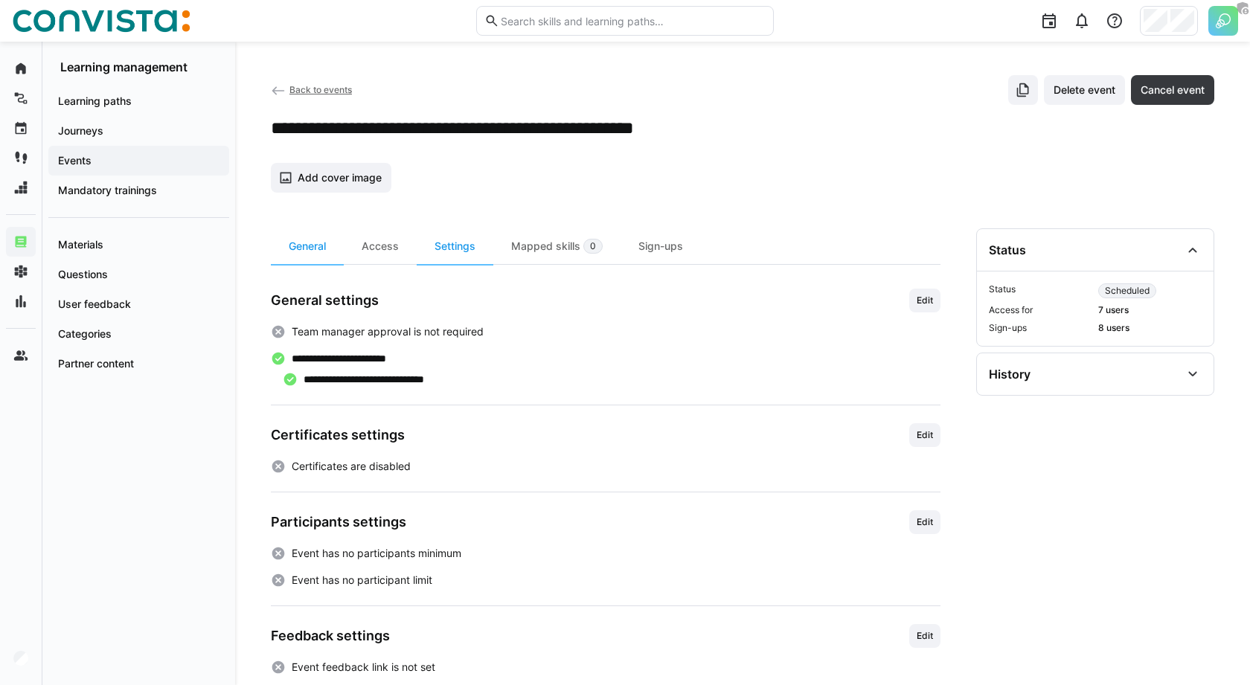
click at [275, 96] on eds-icon at bounding box center [278, 90] width 15 height 15
